Goal: Information Seeking & Learning: Learn about a topic

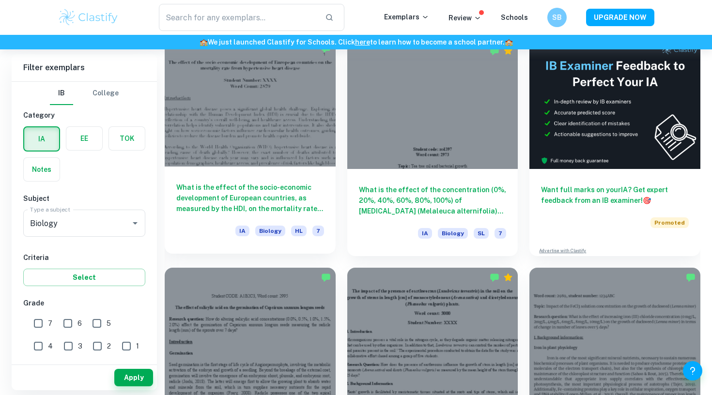
scroll to position [451, 0]
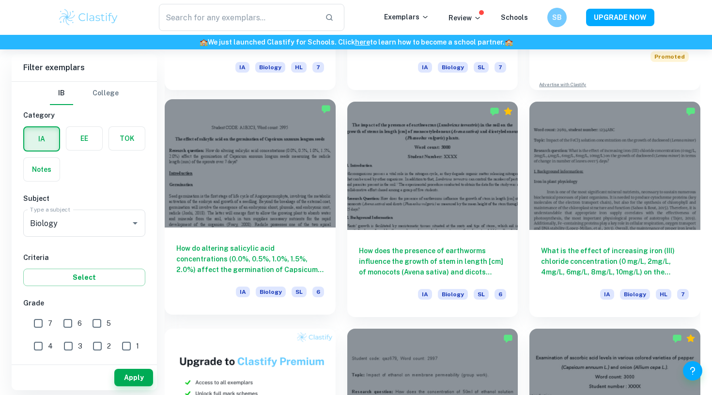
click at [305, 212] on div at bounding box center [250, 163] width 171 height 128
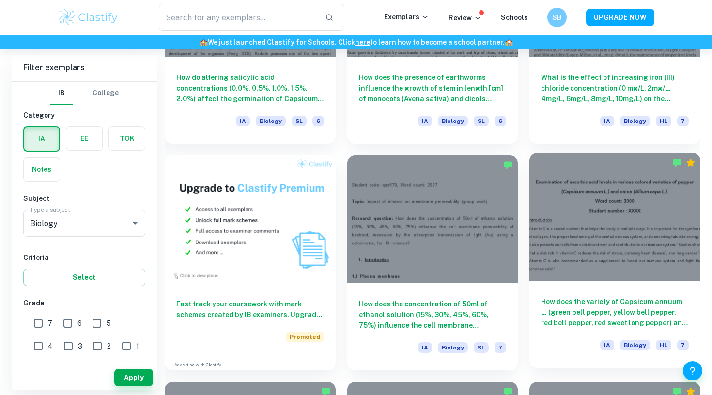
scroll to position [632, 0]
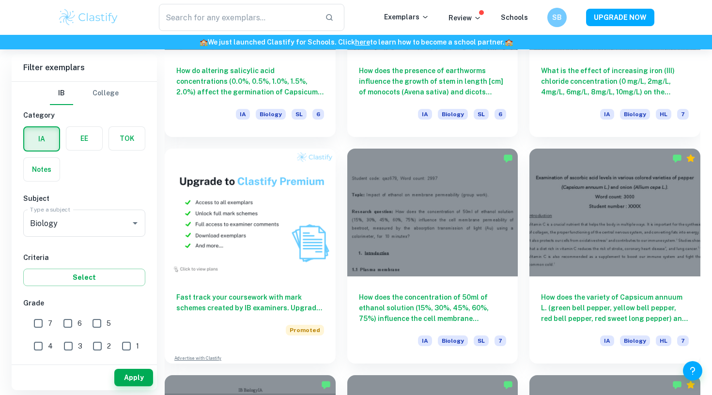
drag, startPoint x: 461, startPoint y: 270, endPoint x: 645, endPoint y: -5, distance: 331.3
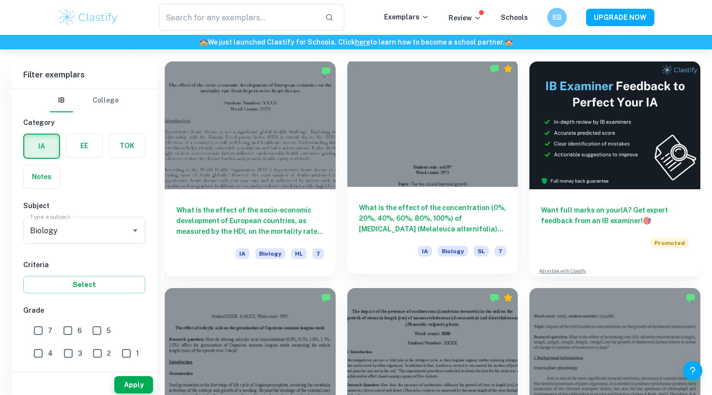
scroll to position [803, 0]
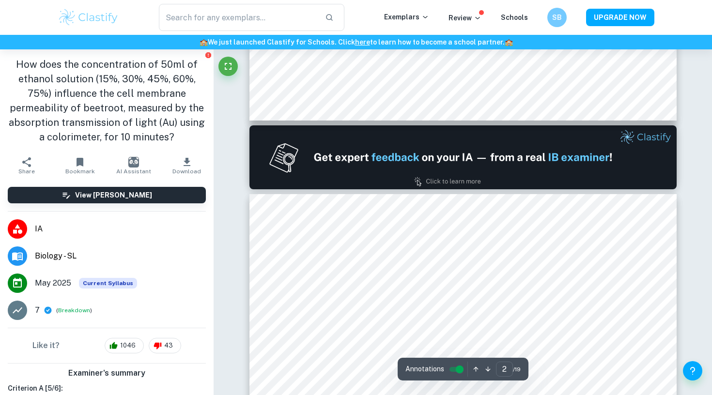
type input "1"
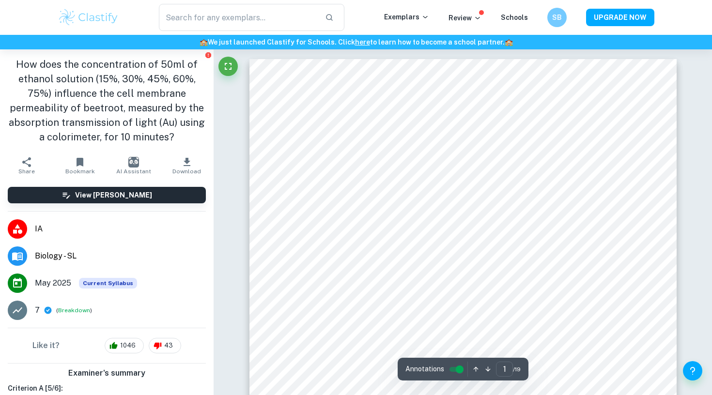
scroll to position [0, 0]
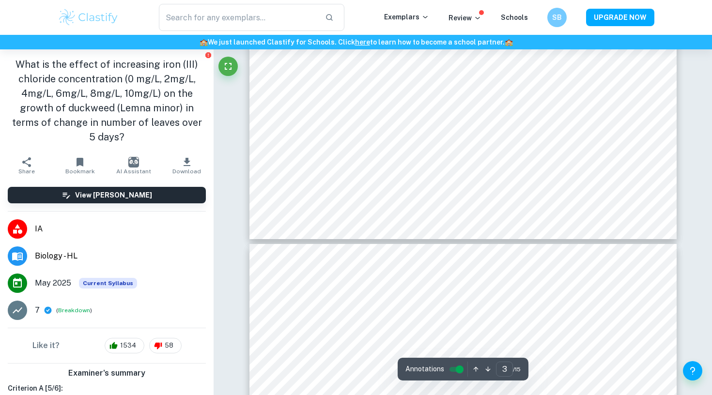
type input "2"
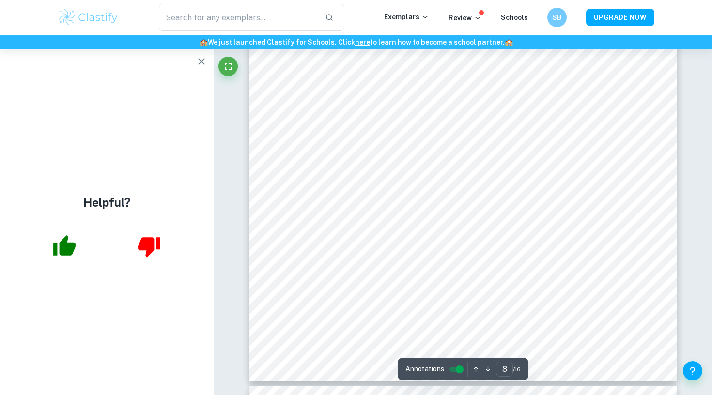
scroll to position [4536, 0]
type input "1"
click at [198, 61] on icon "button" at bounding box center [202, 62] width 12 height 12
